Goal: Complete application form: Complete application form

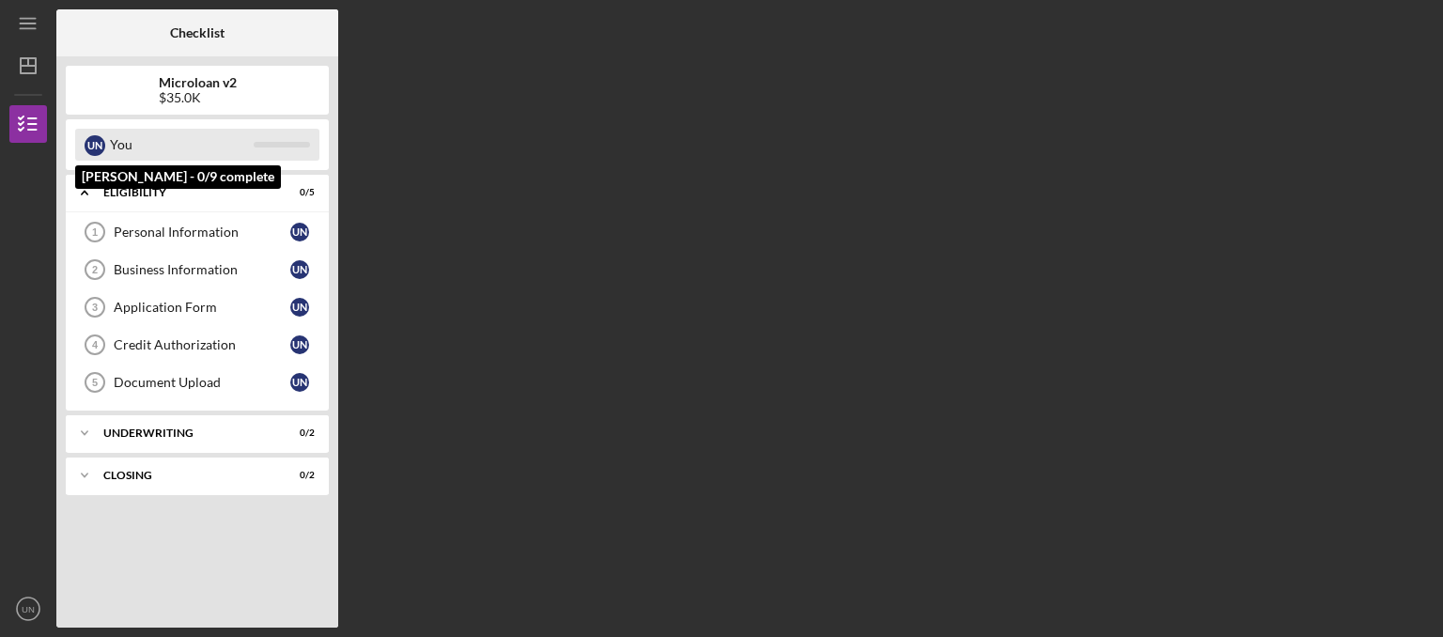
click at [168, 143] on div "You" at bounding box center [182, 145] width 144 height 32
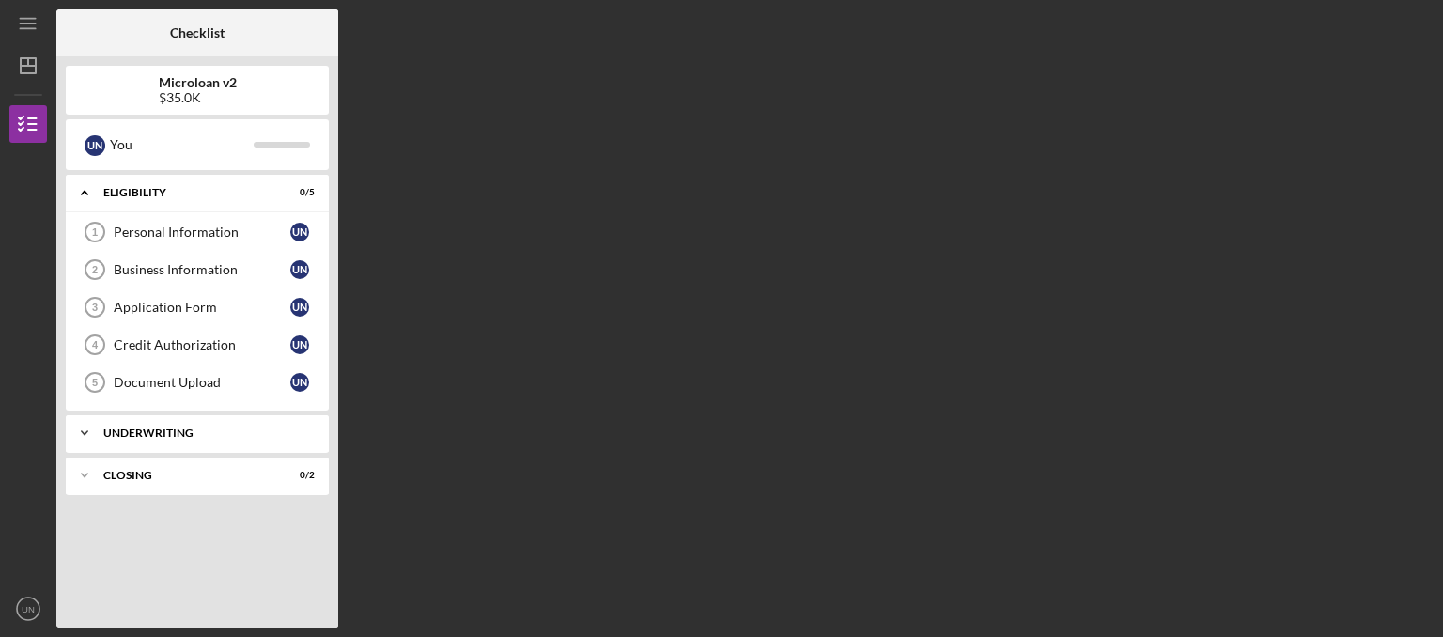
click at [130, 438] on div "Icon/Expander Underwriting 0 / 2" at bounding box center [197, 433] width 263 height 38
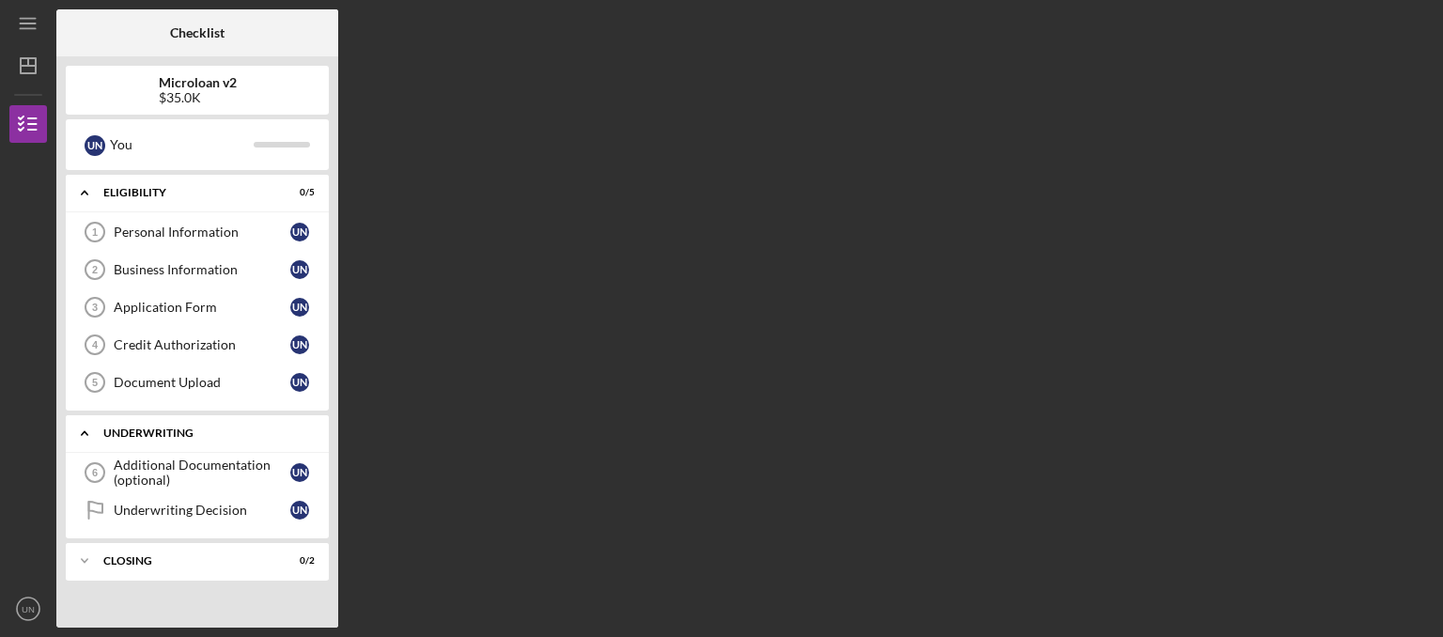
click at [130, 438] on div "Icon/Expander Underwriting 0 / 2" at bounding box center [197, 433] width 263 height 39
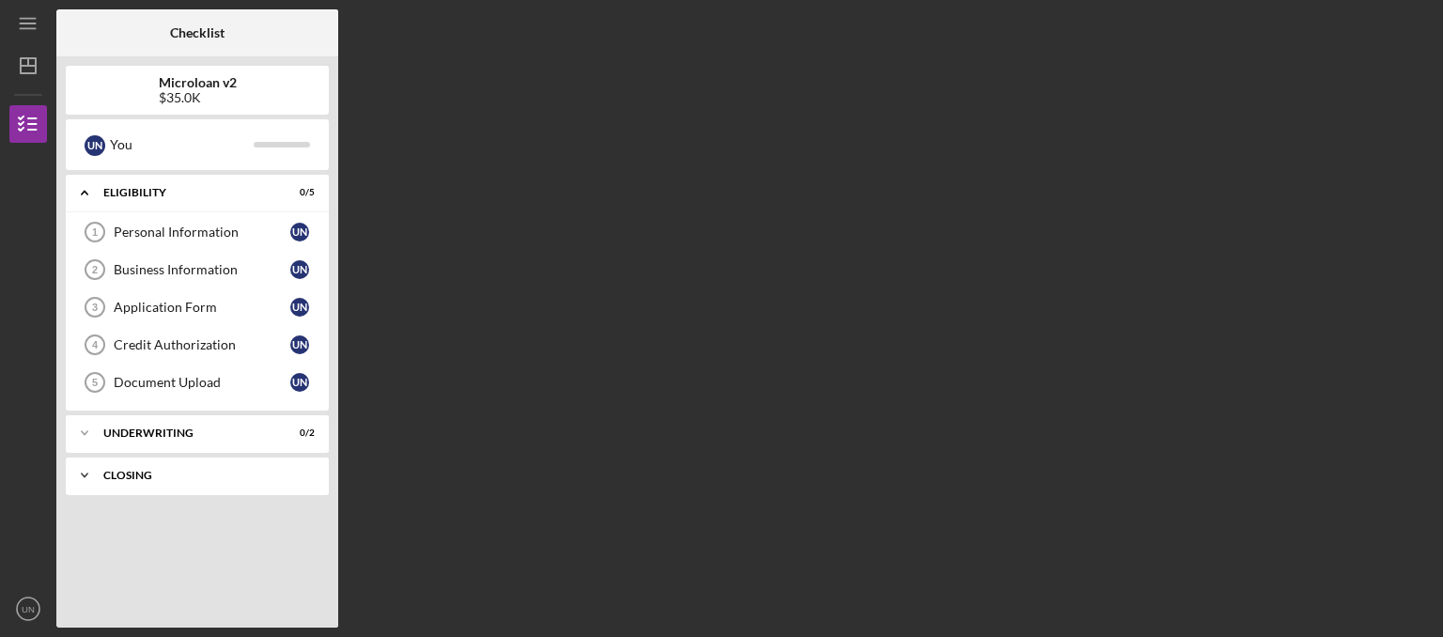
click at [137, 479] on div "Icon/Expander Closing 0 / 2" at bounding box center [197, 476] width 263 height 38
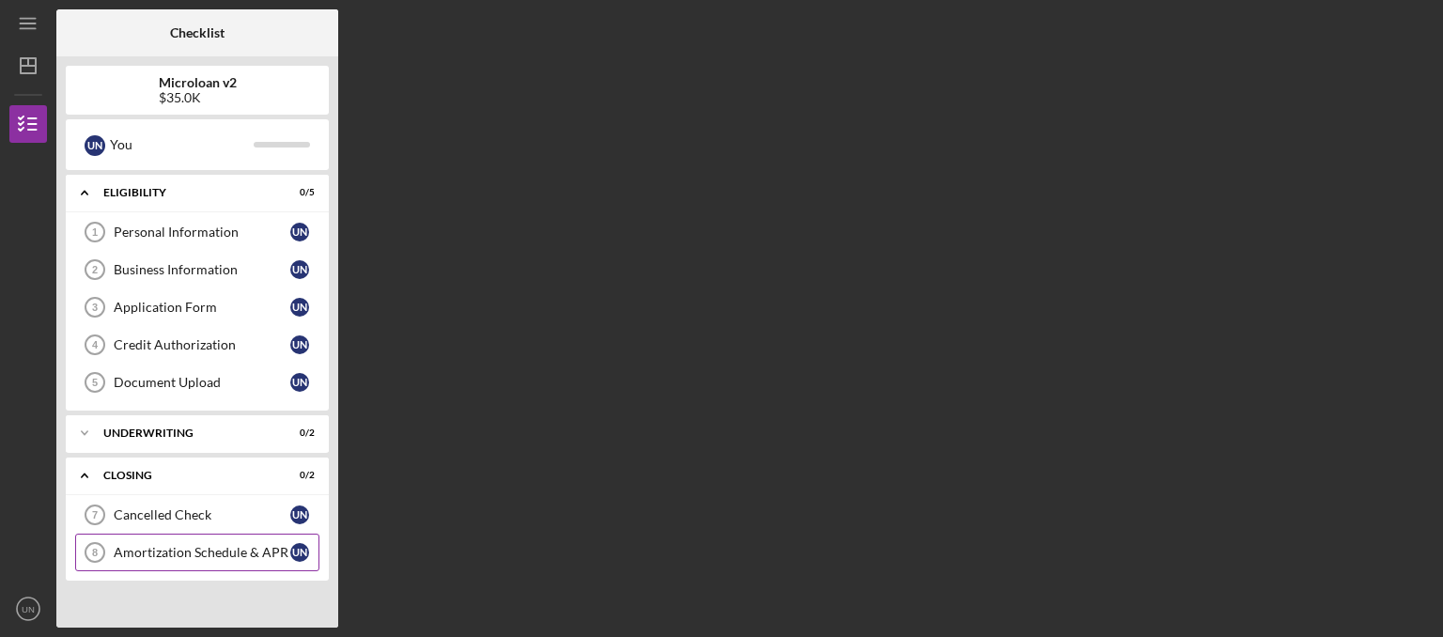
click at [149, 536] on link "Amortization Schedule & [DATE] Amortization Schedule & APR U N" at bounding box center [197, 553] width 244 height 38
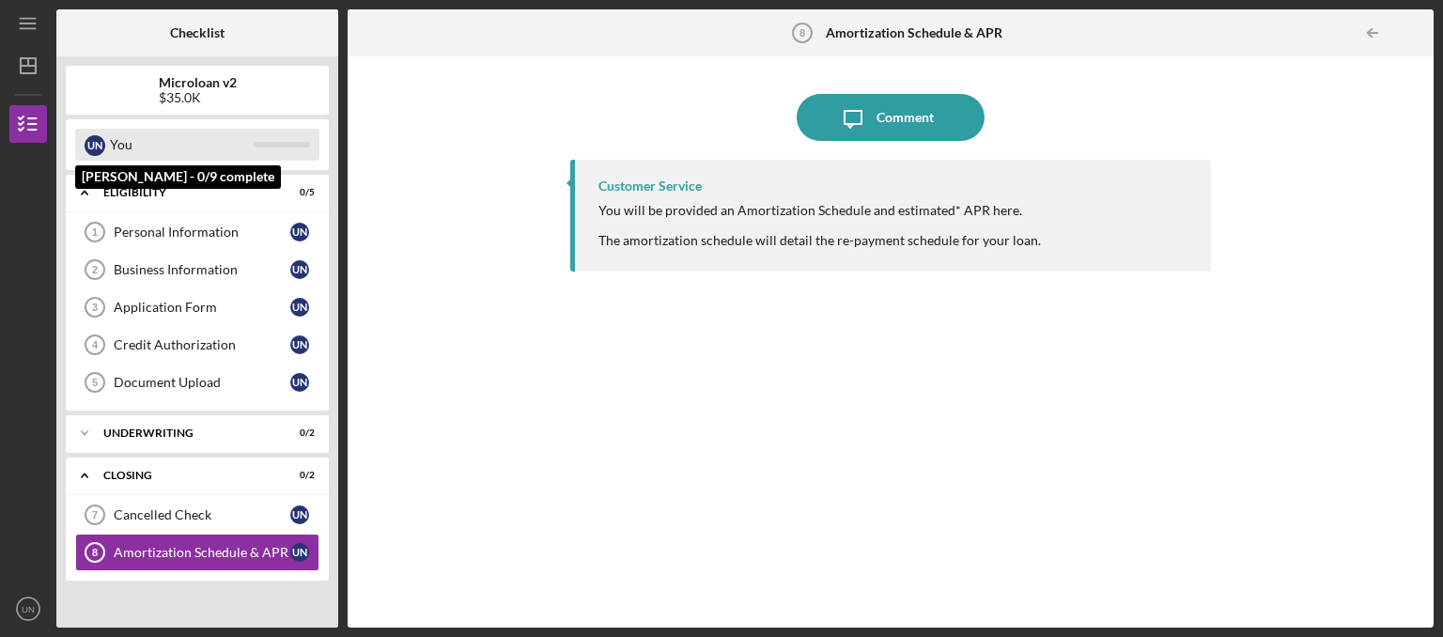
click at [112, 160] on div "You" at bounding box center [182, 145] width 144 height 32
click at [130, 137] on div "You" at bounding box center [182, 145] width 144 height 32
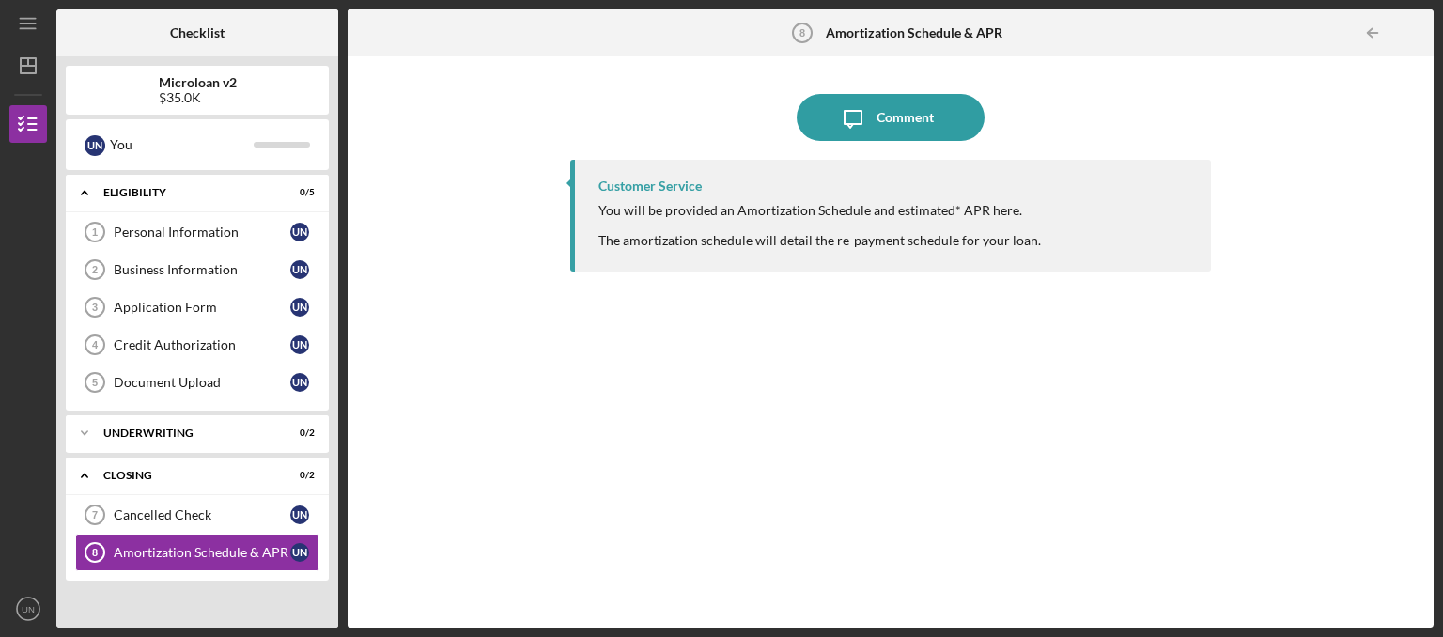
click at [173, 80] on b "Microloan v2" at bounding box center [198, 82] width 78 height 15
click at [26, 17] on icon "Icon/Menu" at bounding box center [29, 24] width 42 height 42
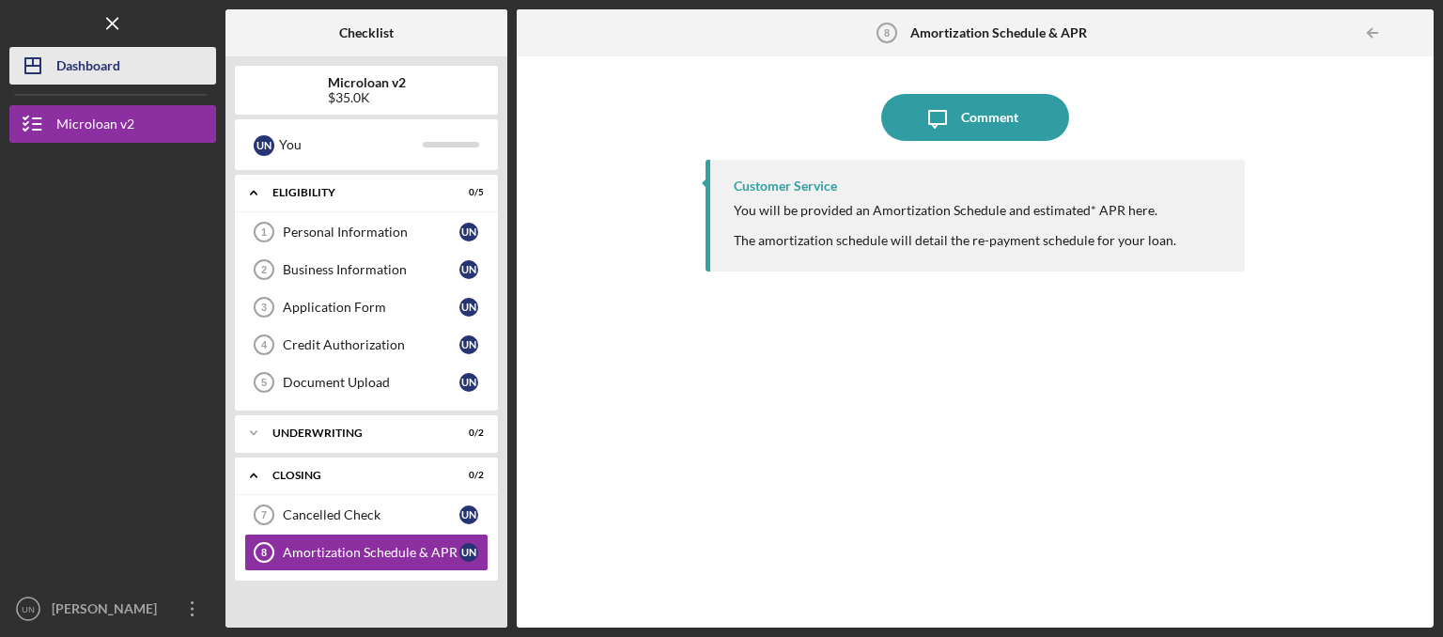
click at [43, 62] on icon "Icon/Dashboard" at bounding box center [32, 65] width 47 height 47
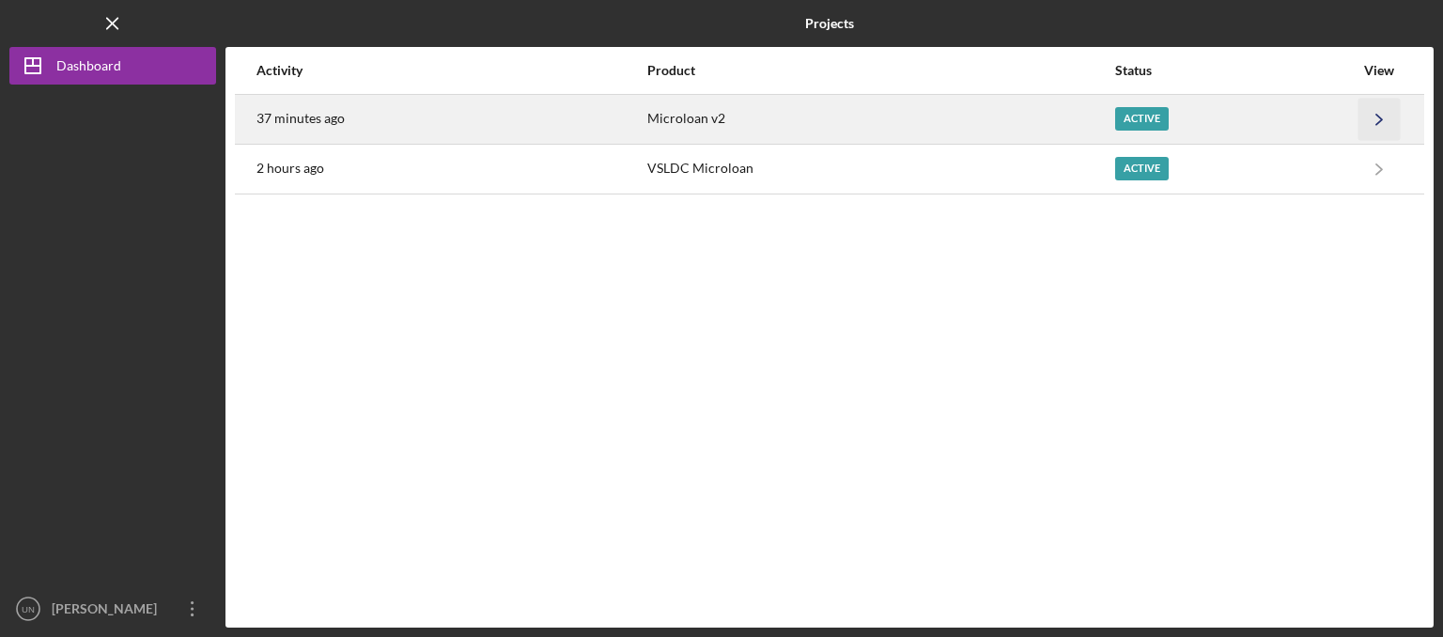
click at [1381, 111] on icon "Icon/Navigate" at bounding box center [1379, 119] width 42 height 42
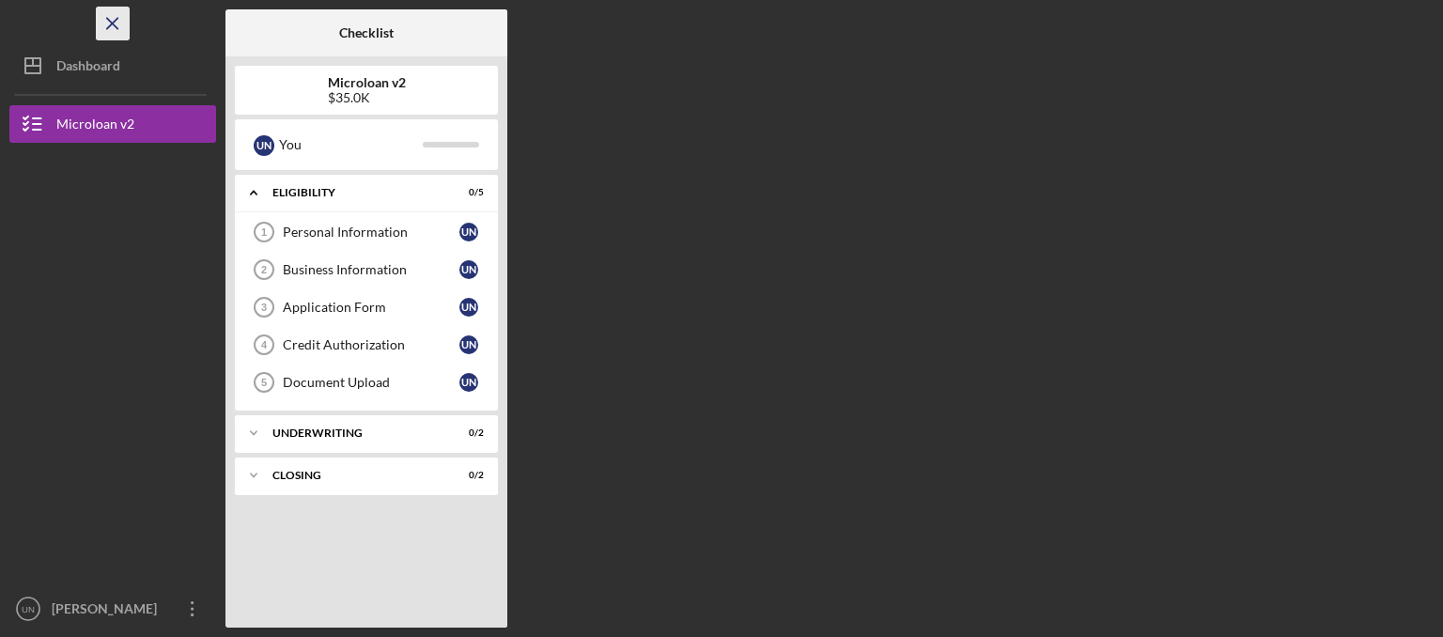
click at [113, 27] on icon "Icon/Menu Close" at bounding box center [113, 24] width 42 height 42
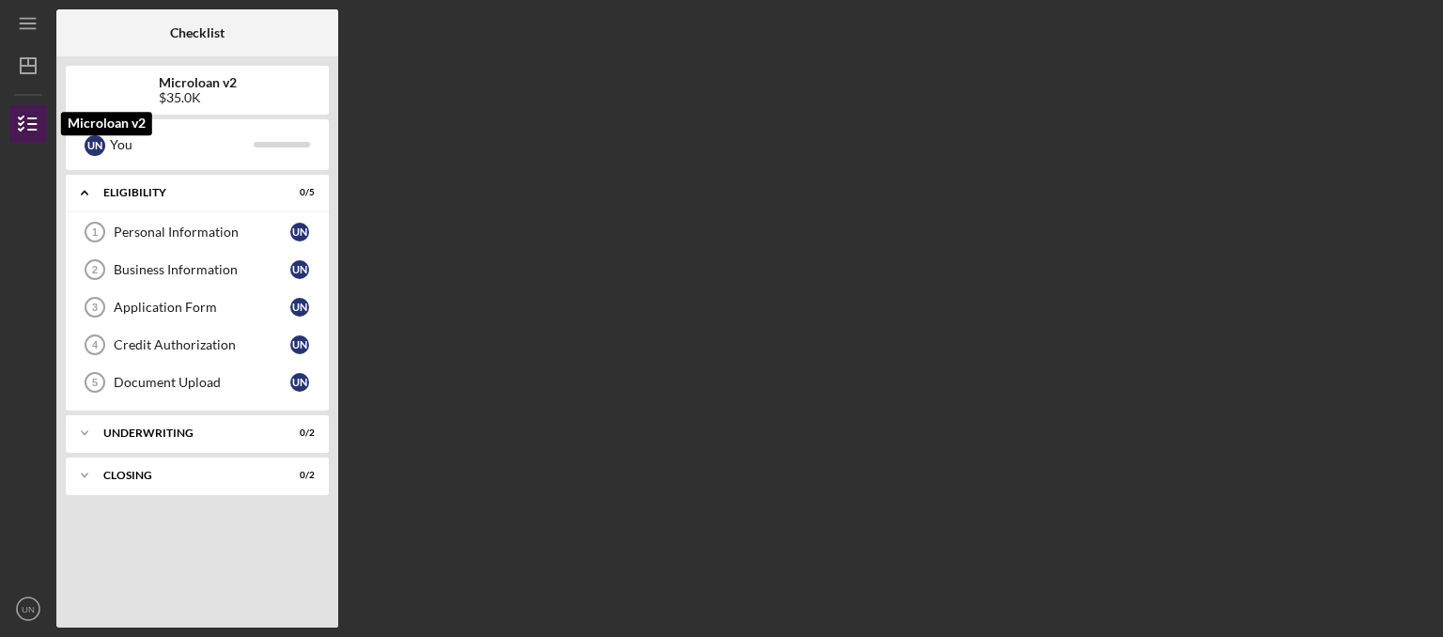
click at [42, 124] on icon "button" at bounding box center [28, 124] width 47 height 47
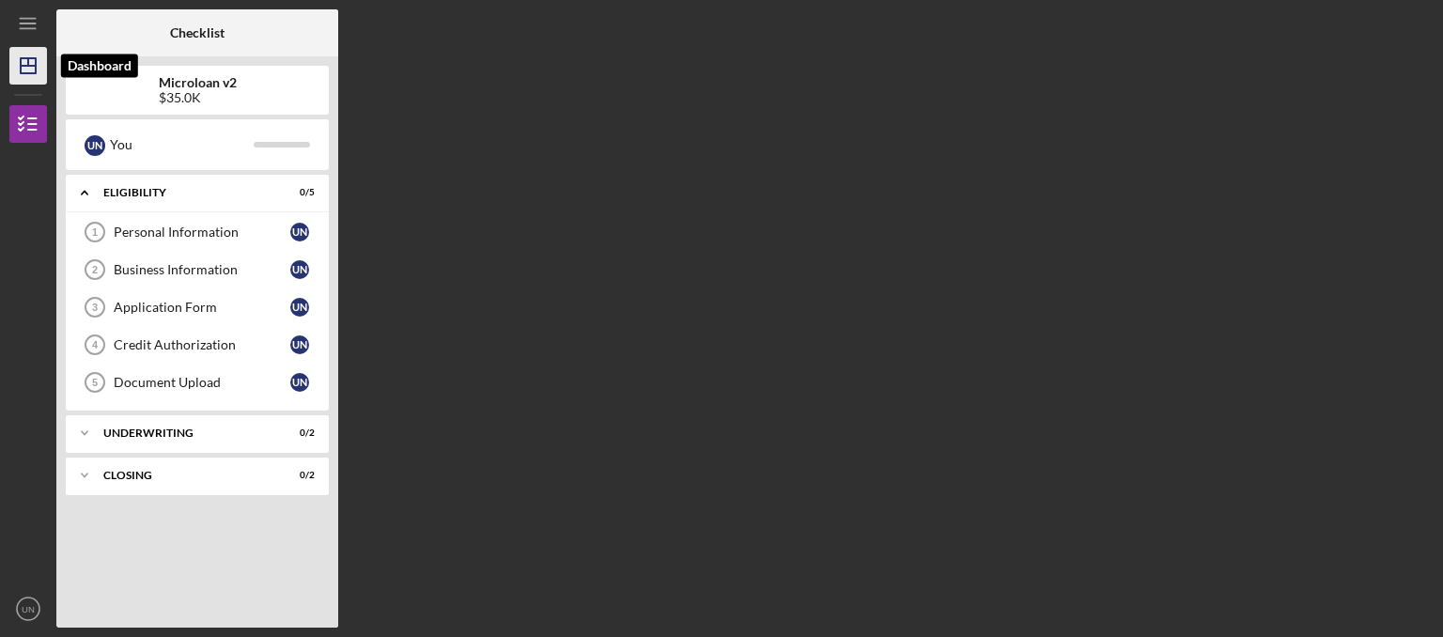
click at [9, 77] on icon "Icon/Dashboard" at bounding box center [28, 65] width 47 height 47
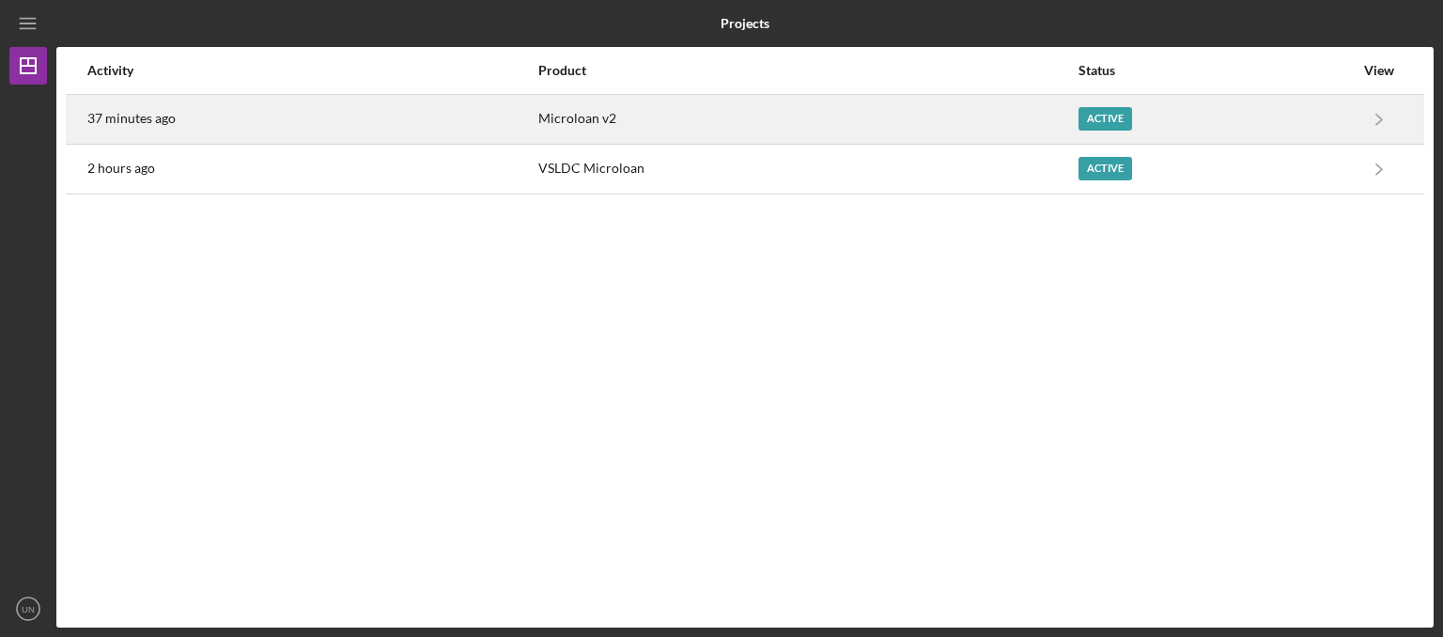
click at [457, 137] on div "37 minutes ago" at bounding box center [311, 119] width 449 height 47
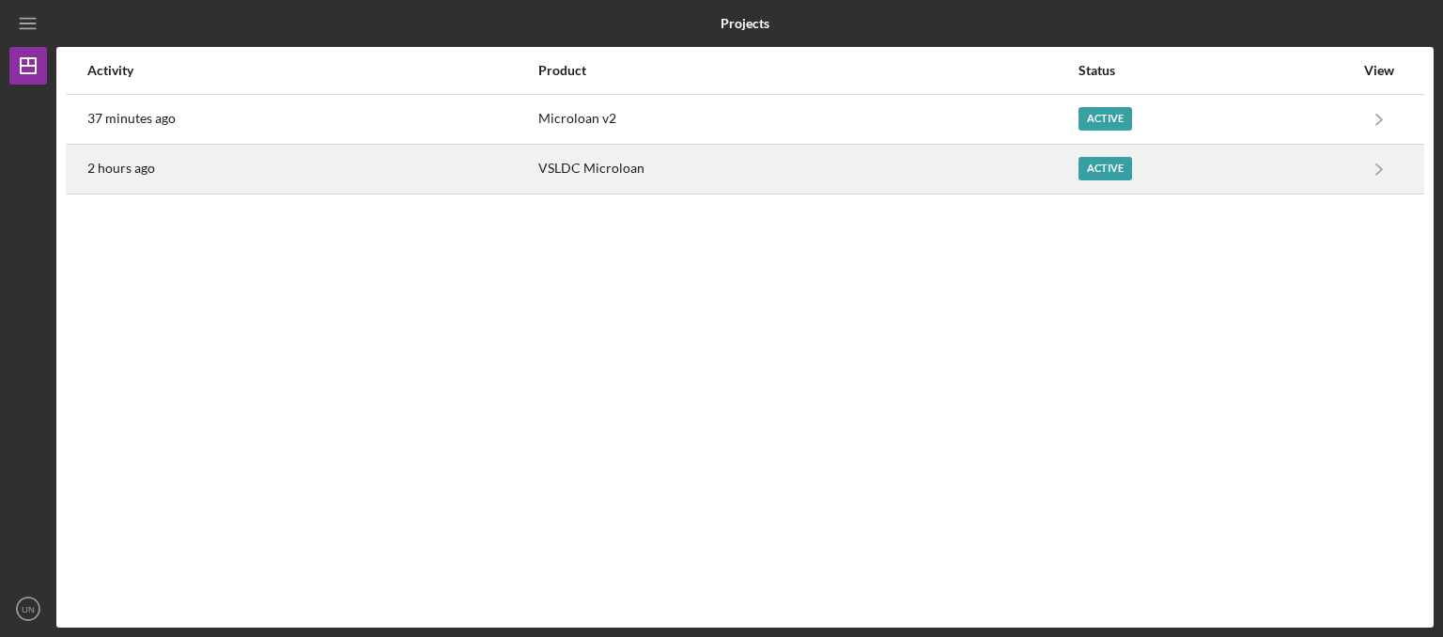
click at [190, 171] on div "2 hours ago" at bounding box center [311, 169] width 449 height 47
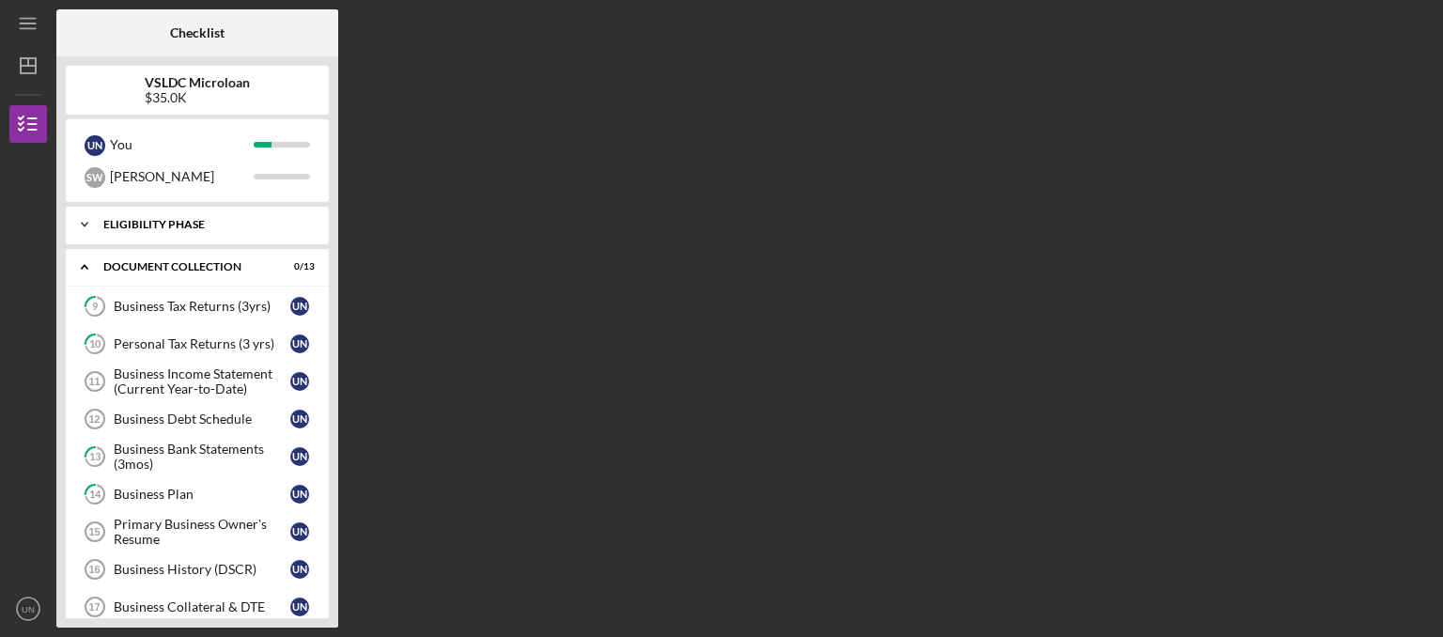
click at [120, 235] on div "Icon/Expander Eligibility Phase 9 / 9" at bounding box center [197, 225] width 263 height 38
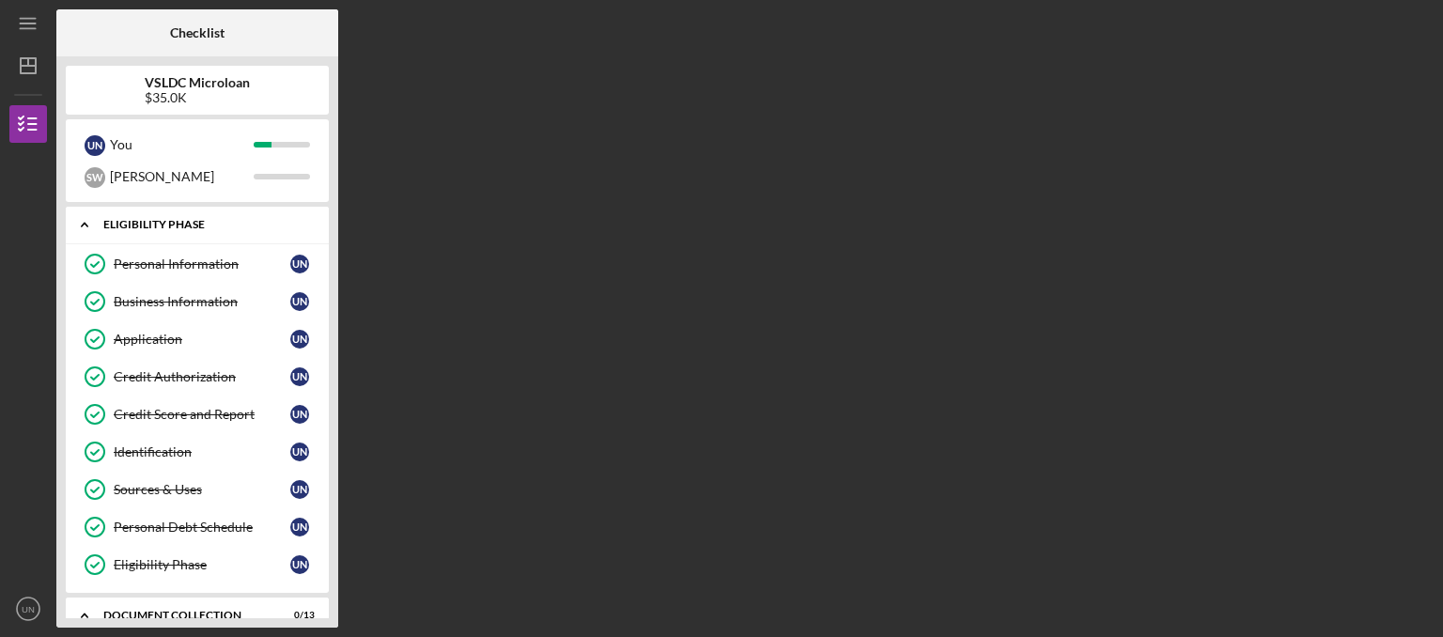
click at [119, 235] on div "Icon/Expander Eligibility Phase 9 / 9" at bounding box center [197, 225] width 263 height 39
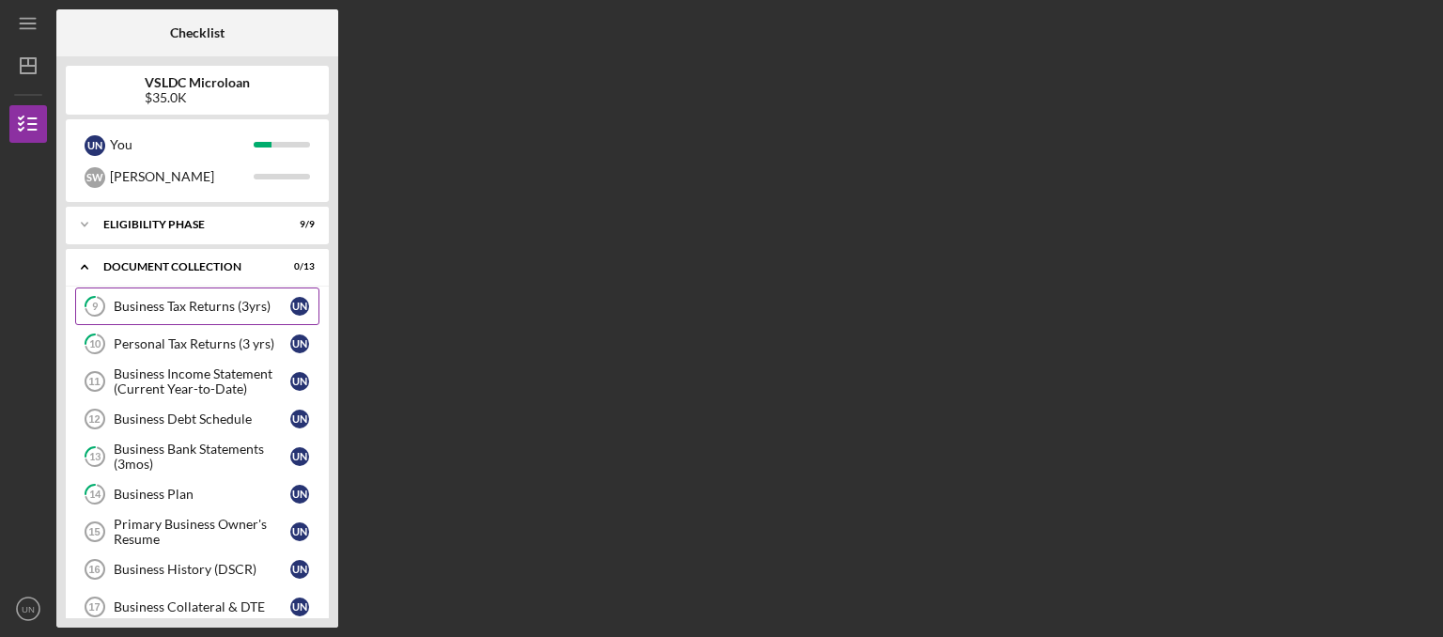
click at [209, 310] on div "Business Tax Returns (3yrs)" at bounding box center [202, 306] width 177 height 15
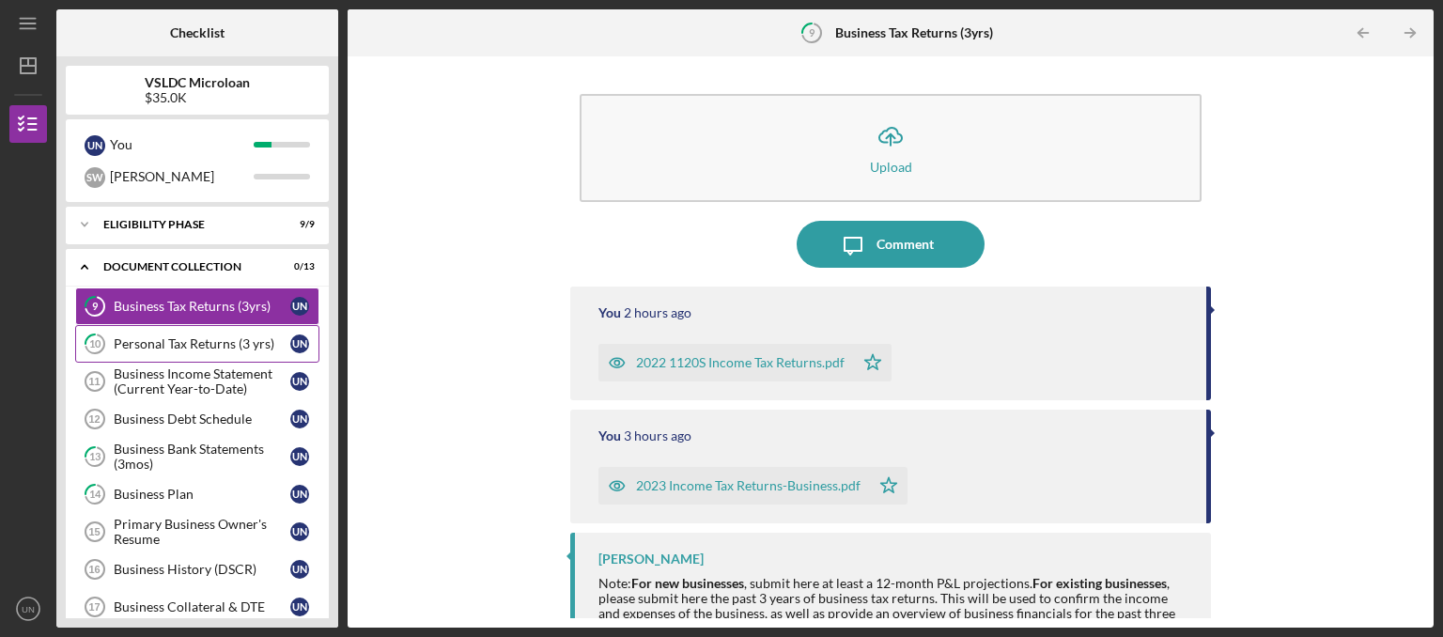
click at [154, 335] on link "10 Personal Tax Returns (3 yrs) U N" at bounding box center [197, 344] width 244 height 38
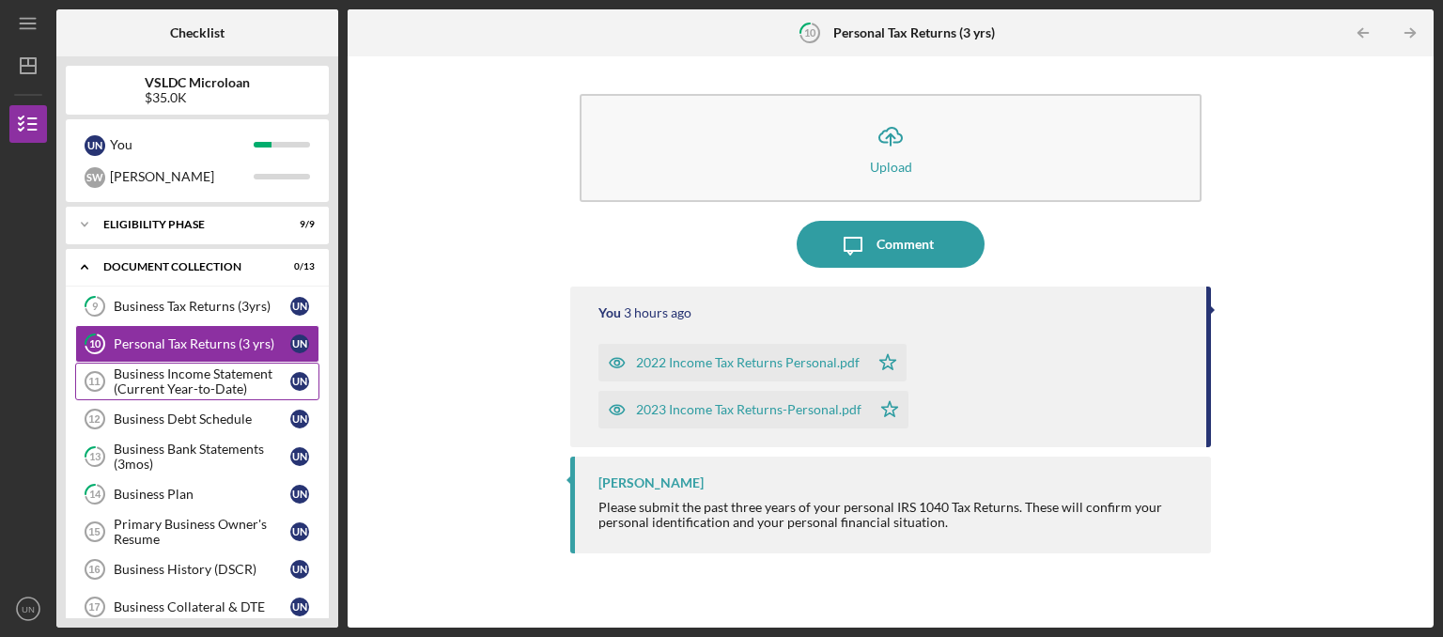
click at [221, 378] on div "Business Income Statement (Current Year-to-Date)" at bounding box center [202, 381] width 177 height 30
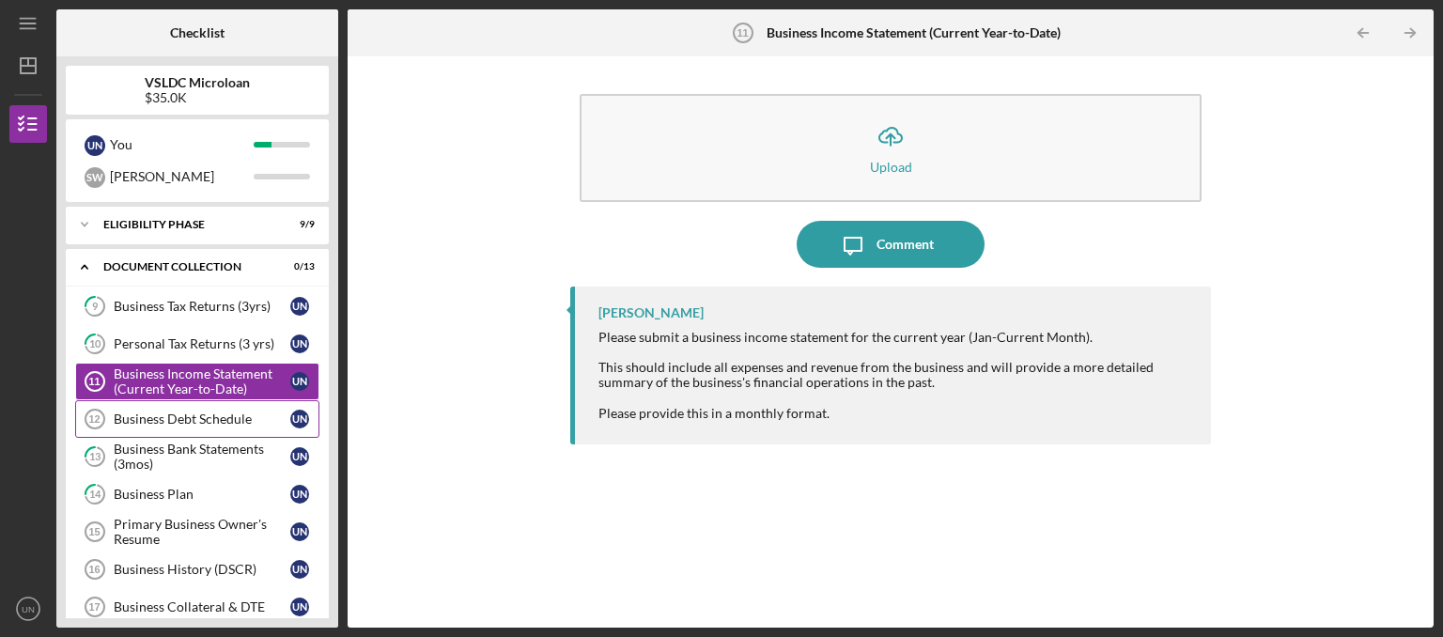
click at [208, 419] on div "Business Debt Schedule" at bounding box center [202, 418] width 177 height 15
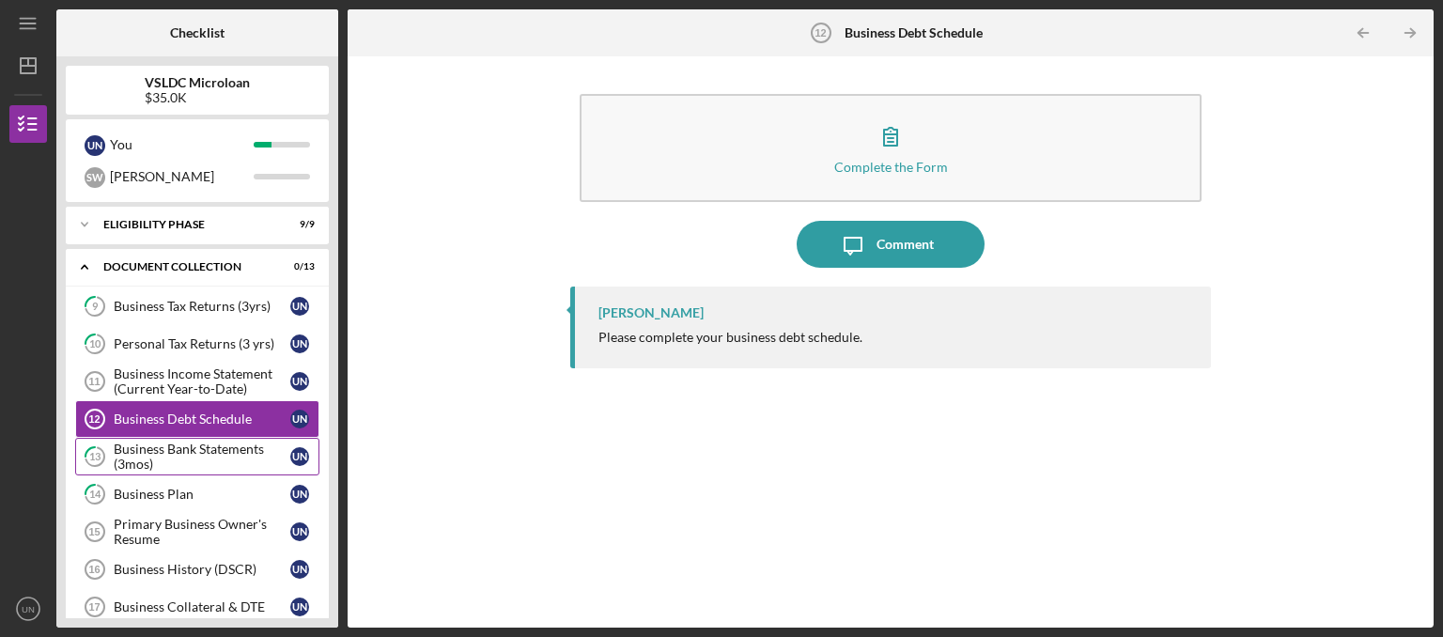
click at [200, 454] on div "Business Bank Statements (3mos)" at bounding box center [202, 457] width 177 height 30
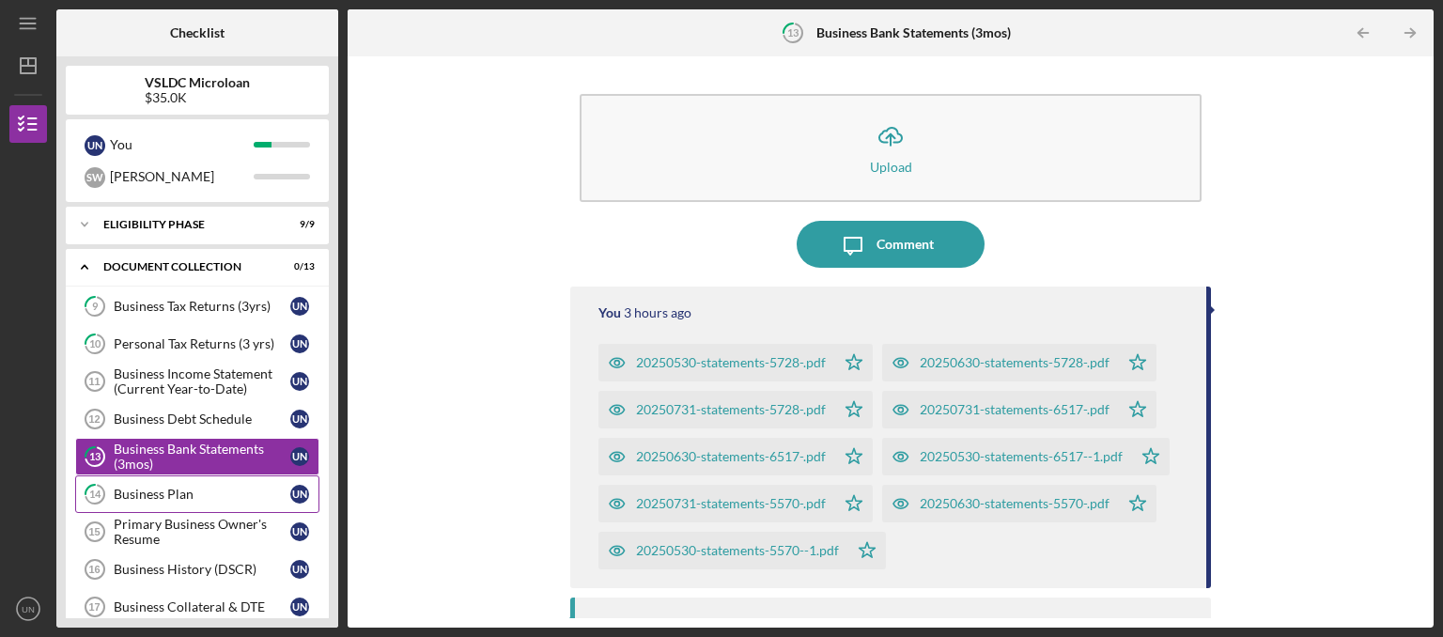
click at [190, 492] on div "Business Plan" at bounding box center [202, 494] width 177 height 15
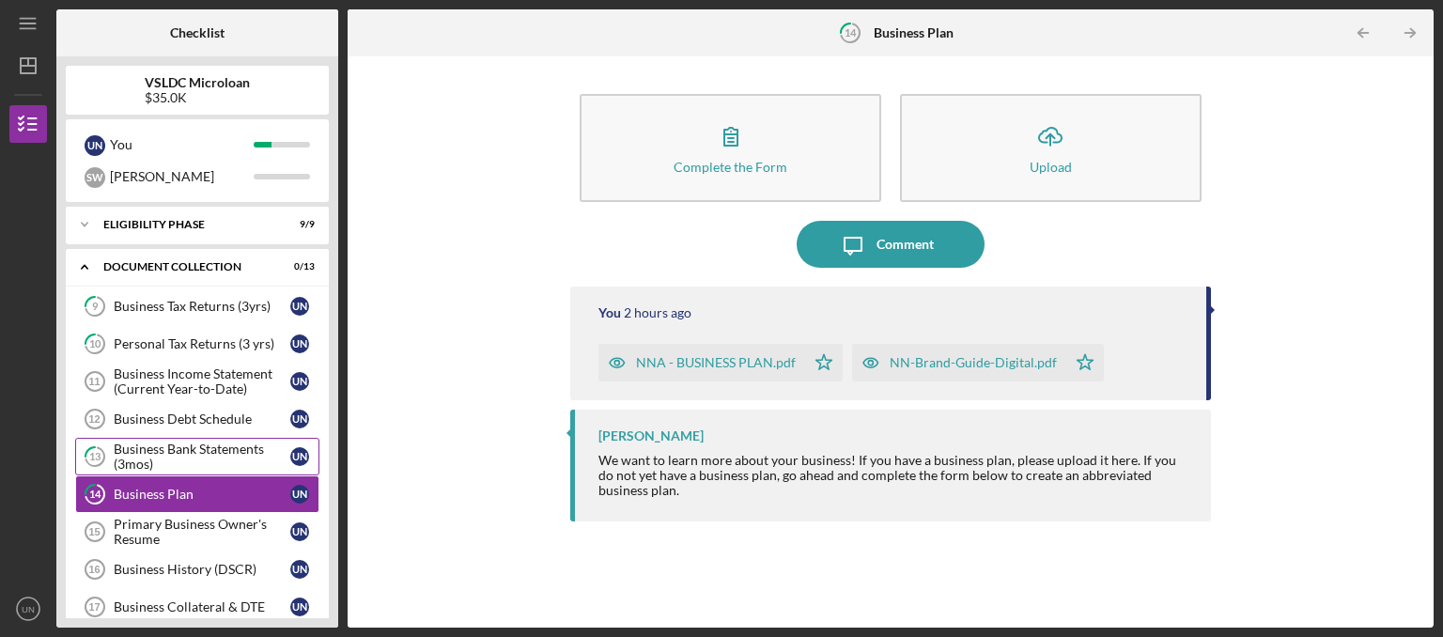
click at [199, 453] on div "Business Bank Statements (3mos)" at bounding box center [202, 457] width 177 height 30
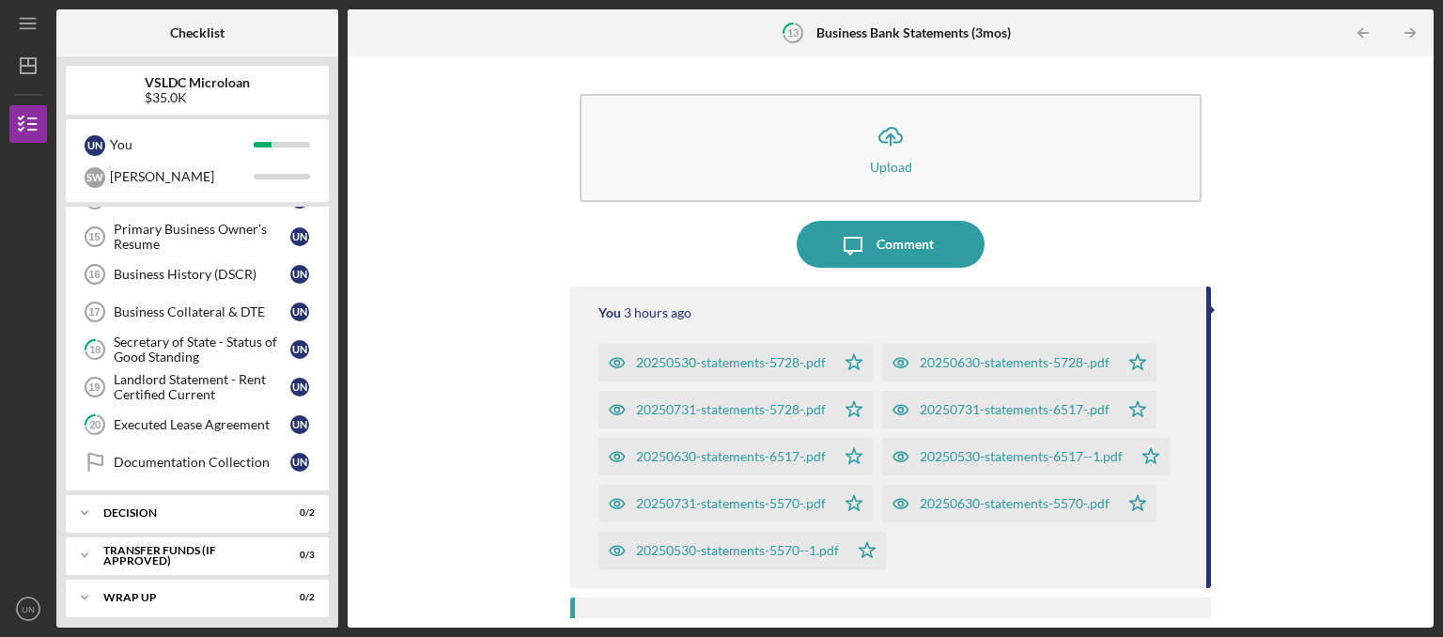
scroll to position [299, 0]
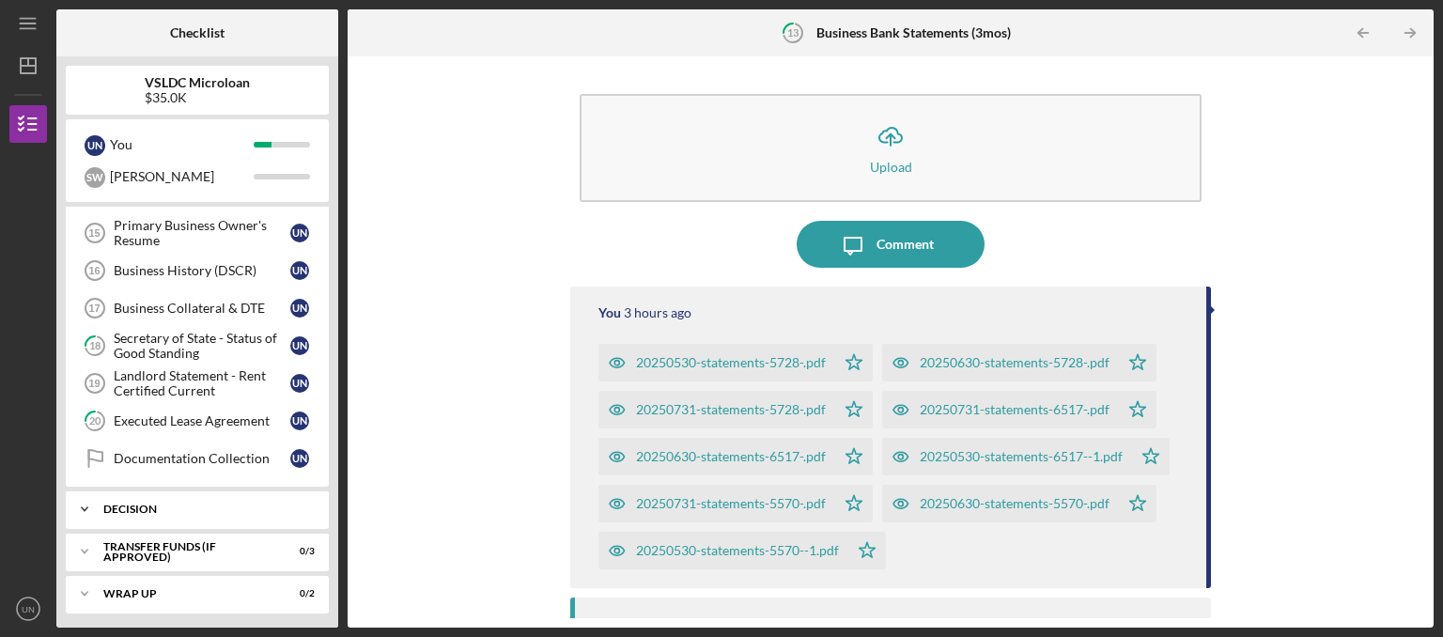
click at [220, 505] on div "Decision" at bounding box center [204, 509] width 202 height 11
click at [235, 542] on div "Organizational Documents" at bounding box center [202, 548] width 177 height 15
